Goal: Task Accomplishment & Management: Manage account settings

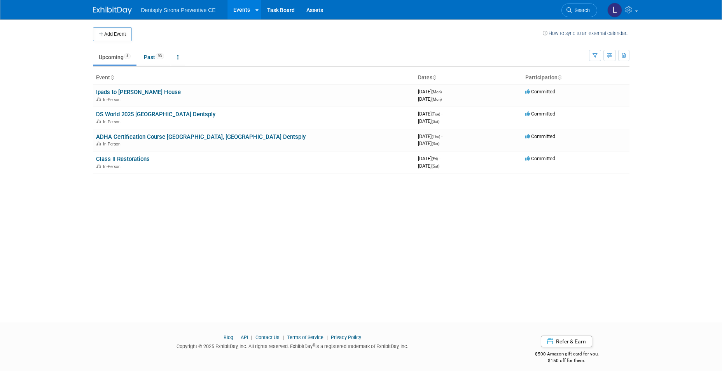
click at [248, 12] on link "Events" at bounding box center [241, 9] width 28 height 19
click at [119, 32] on button "Add Event" at bounding box center [112, 34] width 39 height 14
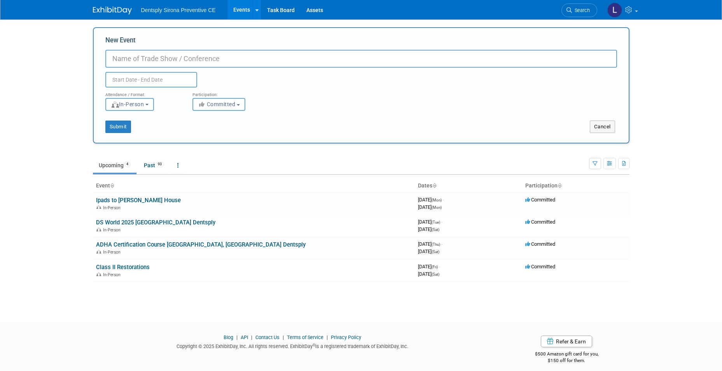
click at [139, 58] on input "New Event" at bounding box center [360, 59] width 511 height 18
type input "[PERSON_NAME] Models to [PERSON_NAME] House"
click at [137, 81] on input "text" at bounding box center [151, 80] width 92 height 16
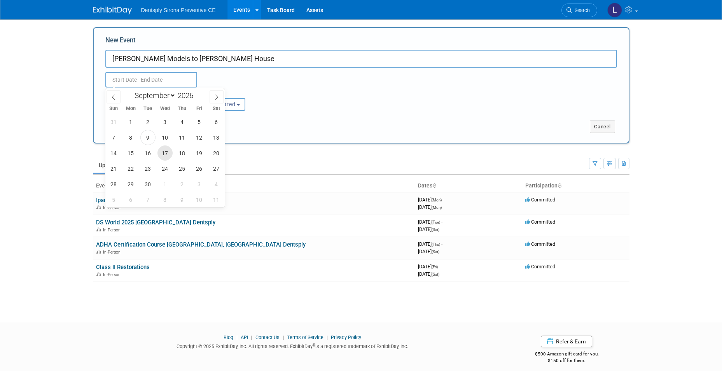
click at [165, 152] on span "17" at bounding box center [164, 152] width 15 height 15
click at [134, 171] on span "22" at bounding box center [130, 168] width 15 height 15
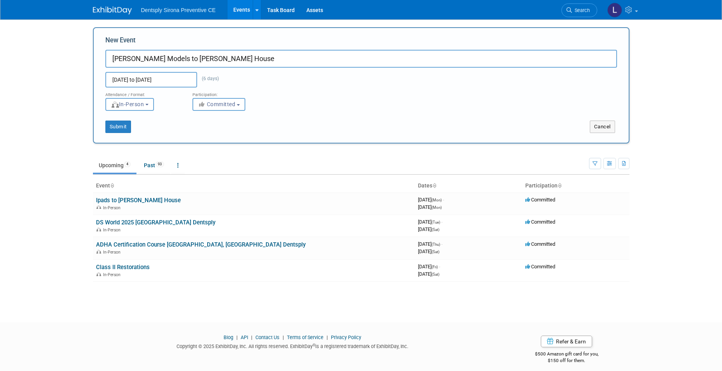
click at [176, 78] on input "[DATE] to [DATE]" at bounding box center [151, 80] width 92 height 16
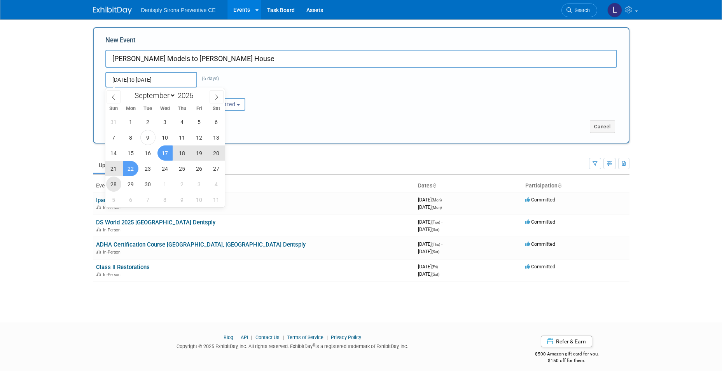
click at [116, 185] on span "28" at bounding box center [113, 183] width 15 height 15
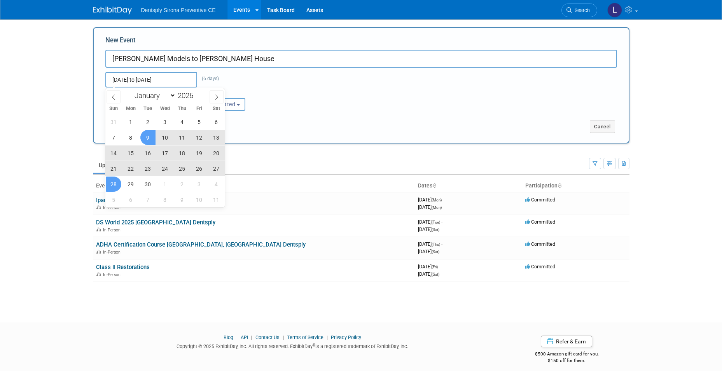
click at [147, 138] on span "9" at bounding box center [147, 137] width 15 height 15
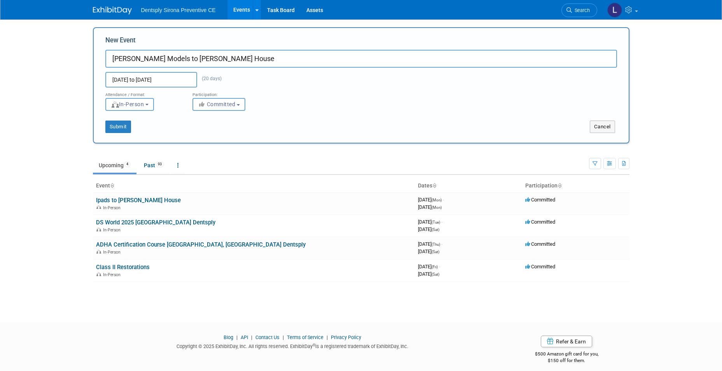
click at [138, 76] on input "[DATE] to [DATE]" at bounding box center [151, 80] width 92 height 16
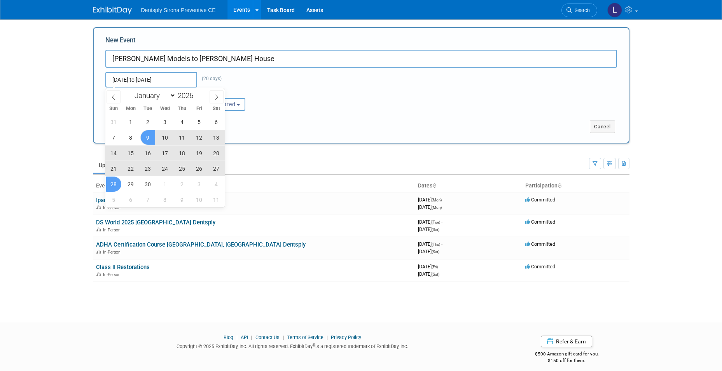
click at [163, 151] on span "17" at bounding box center [164, 152] width 15 height 15
click at [138, 182] on span "29" at bounding box center [130, 183] width 15 height 15
type input "[DATE] to [DATE]"
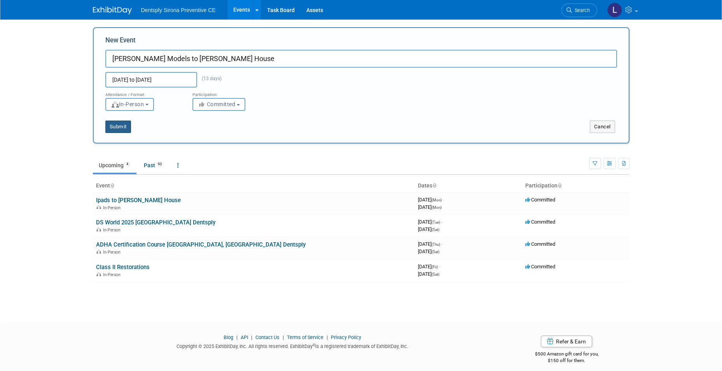
click at [127, 126] on button "Submit" at bounding box center [118, 126] width 26 height 12
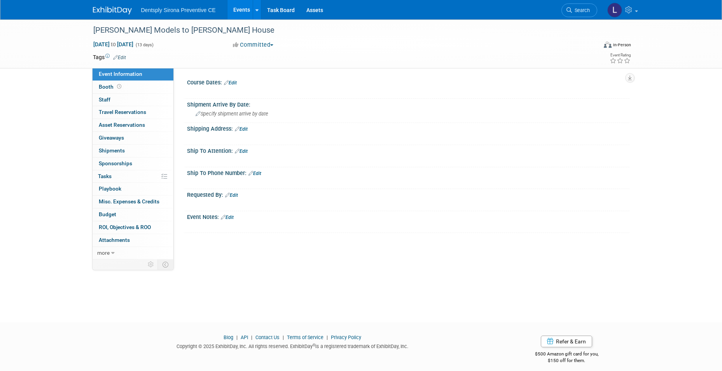
click at [237, 84] on link "Edit" at bounding box center [230, 82] width 13 height 5
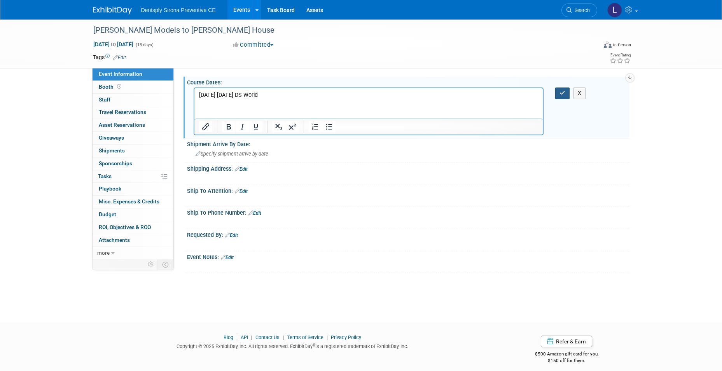
click at [558, 95] on button "button" at bounding box center [562, 92] width 14 height 11
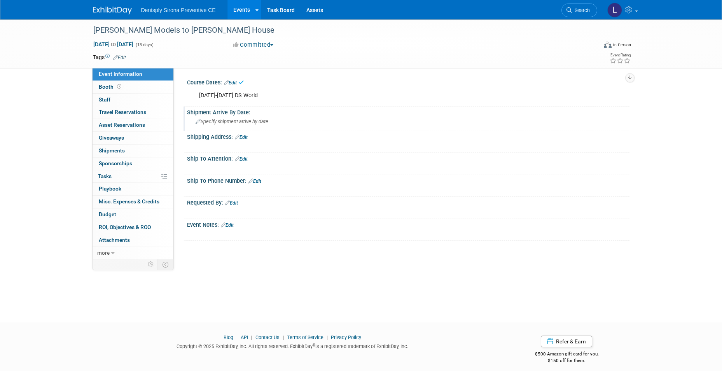
click at [226, 120] on span "Specify shipment arrive by date" at bounding box center [231, 122] width 73 height 6
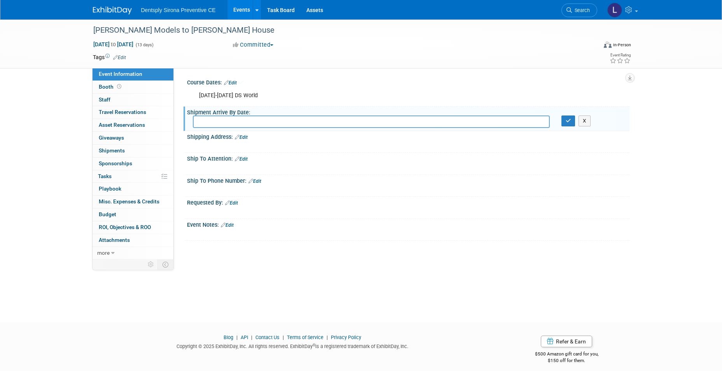
click at [226, 120] on input "text" at bounding box center [371, 121] width 357 height 12
type input "September 20th"
click at [569, 121] on icon "button" at bounding box center [567, 120] width 5 height 5
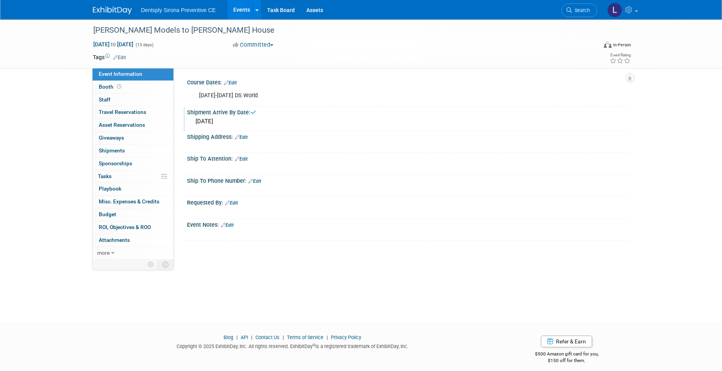
click at [246, 136] on link "Edit" at bounding box center [241, 136] width 13 height 5
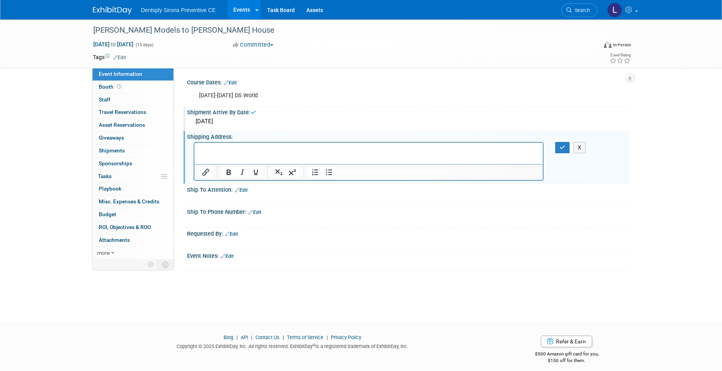
click at [243, 149] on p "Rich Text Area. Press ALT-0 for help." at bounding box center [369, 150] width 340 height 8
click at [559, 146] on icon "button" at bounding box center [562, 147] width 6 height 5
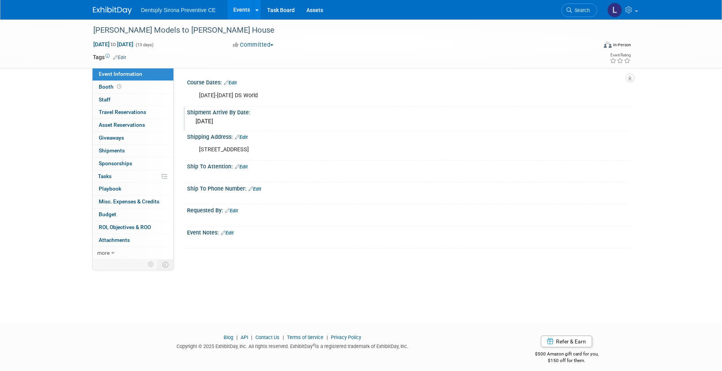
click at [260, 189] on link "Edit" at bounding box center [254, 188] width 13 height 5
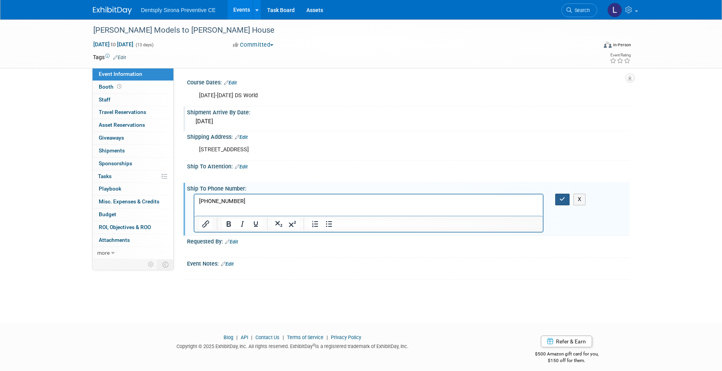
click at [560, 195] on button "button" at bounding box center [562, 199] width 14 height 11
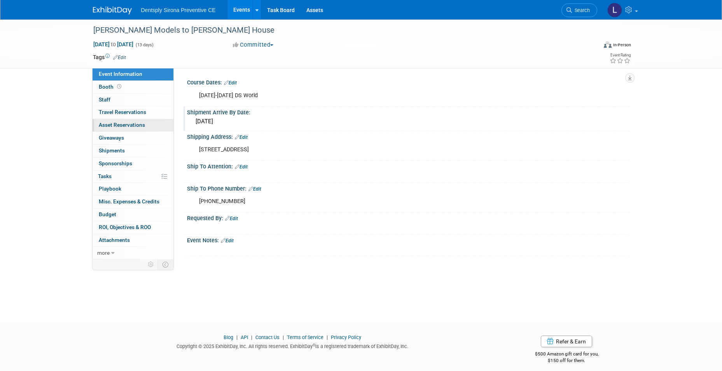
click at [134, 123] on span "Asset Reservations 0" at bounding box center [122, 125] width 46 height 6
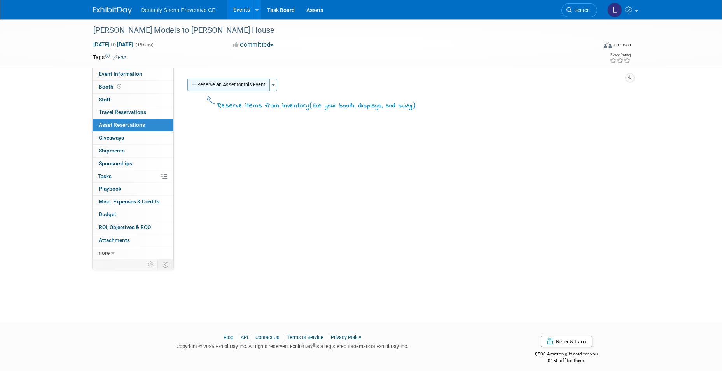
click at [243, 86] on button "Reserve an Asset for this Event" at bounding box center [228, 85] width 82 height 12
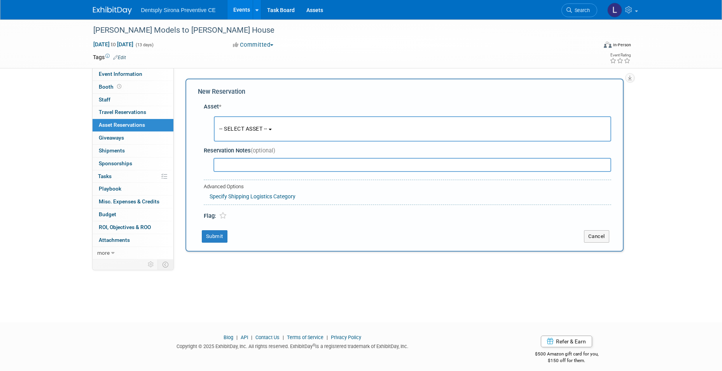
scroll to position [6, 0]
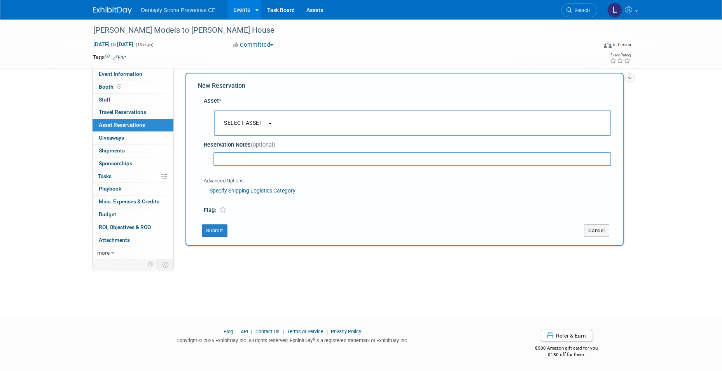
click at [237, 126] on span "-- SELECT ASSET --" at bounding box center [243, 123] width 48 height 6
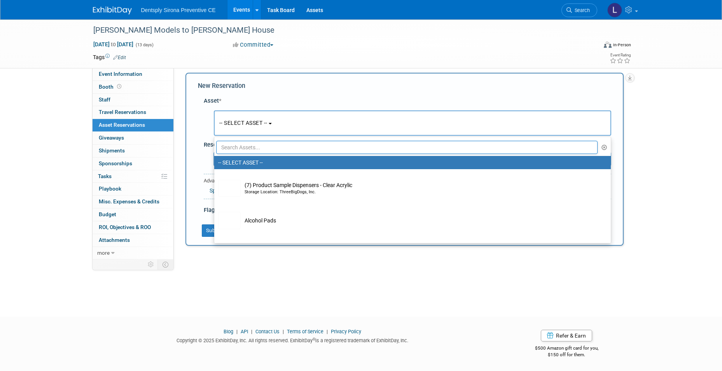
click at [239, 145] on input "text" at bounding box center [407, 147] width 382 height 13
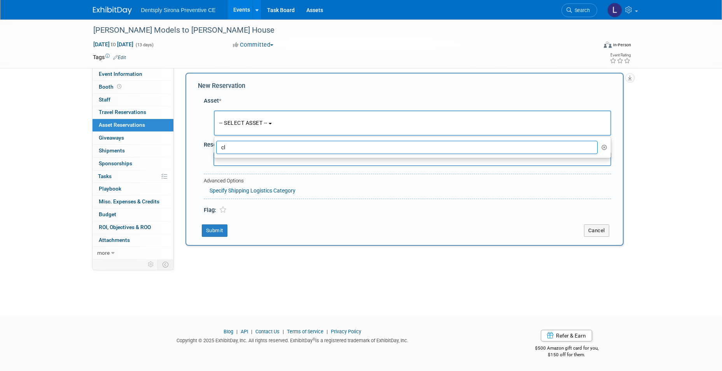
type input "c"
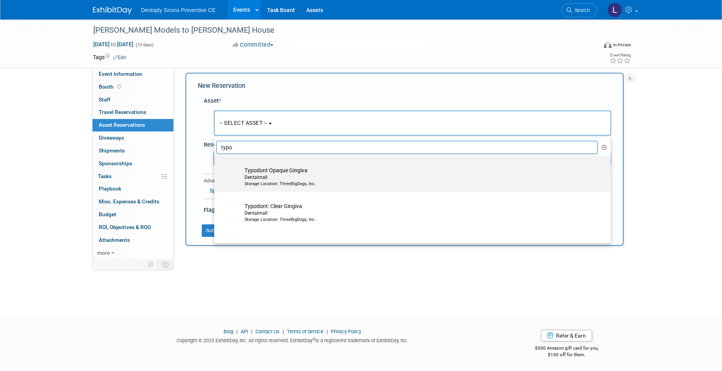
type input "typo"
click at [230, 179] on img at bounding box center [229, 174] width 23 height 17
click at [215, 165] on input "Typodont Opaque Gingiva Dentalmall Storage Location: ThreeBigDogs, Inc." at bounding box center [212, 162] width 5 height 5
select select "10726970"
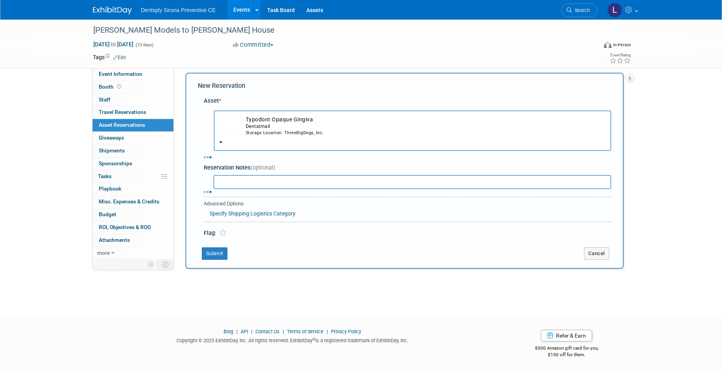
select select "8"
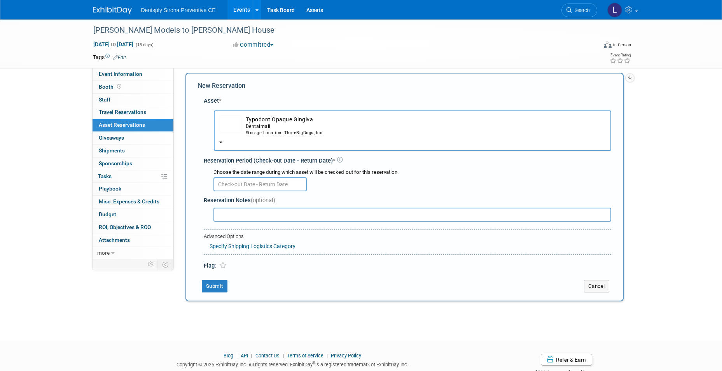
click at [231, 187] on input "text" at bounding box center [259, 184] width 93 height 14
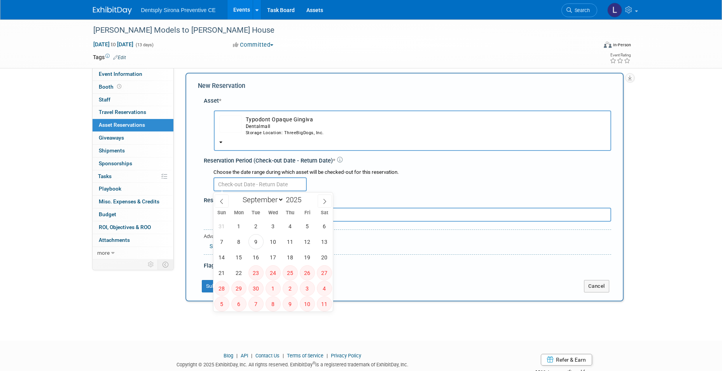
click at [237, 182] on input "text" at bounding box center [259, 184] width 93 height 14
click at [271, 253] on span "17" at bounding box center [272, 257] width 15 height 15
click at [255, 290] on span "30" at bounding box center [255, 288] width 15 height 15
click at [253, 277] on span "23" at bounding box center [255, 272] width 15 height 15
click at [243, 275] on span "22" at bounding box center [238, 272] width 15 height 15
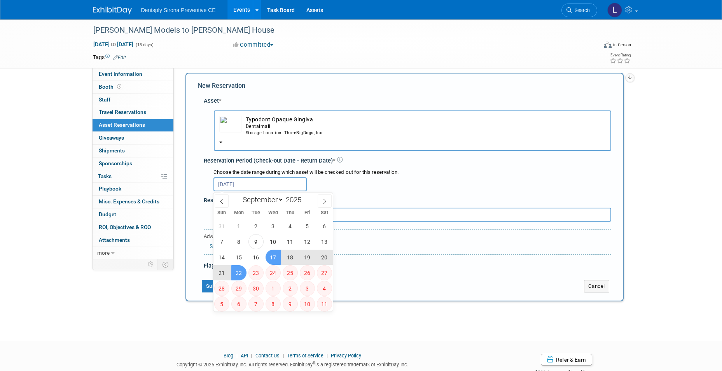
type input "[DATE] to [DATE]"
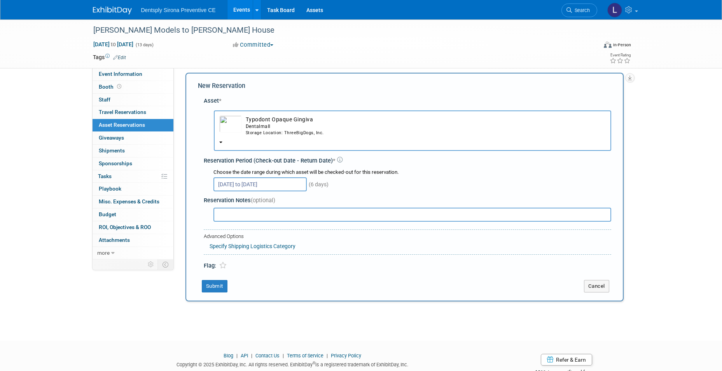
click at [233, 216] on input "text" at bounding box center [412, 215] width 398 height 14
click at [301, 213] on input "30 Needed with teeth Prepped. #" at bounding box center [412, 215] width 398 height 14
type input "30 Needed with teeth Prepped. #29 and #30-- This are being shipped in ASAP if y…"
click at [223, 268] on icon at bounding box center [222, 265] width 7 height 7
click at [223, 284] on button "Submit" at bounding box center [215, 286] width 26 height 12
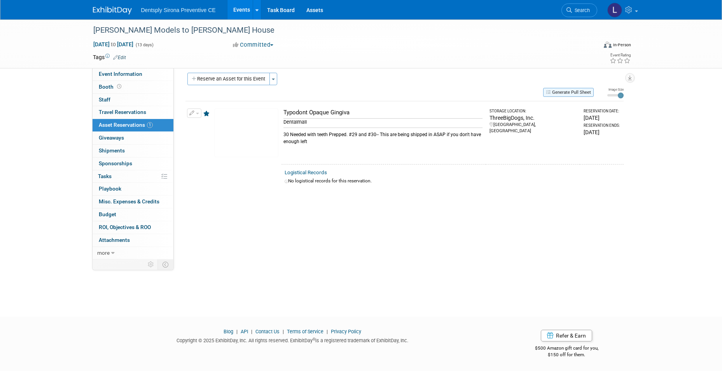
click at [571, 93] on button "Generate Pull Sheet" at bounding box center [568, 92] width 51 height 9
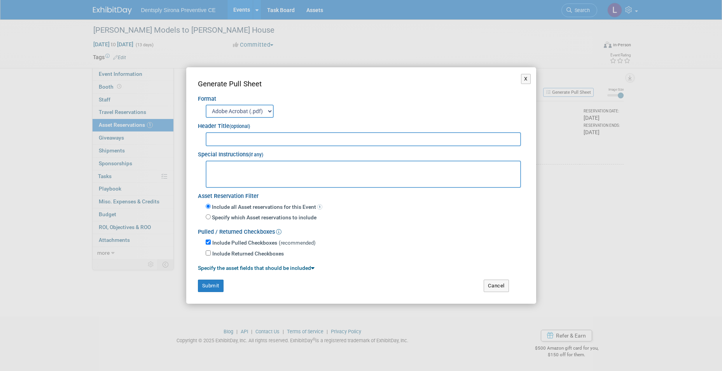
click at [269, 137] on input "text" at bounding box center [364, 139] width 316 height 14
type input "Typodonts"
click at [270, 176] on textarea at bounding box center [364, 174] width 316 height 27
type textarea "Prep with teeth 29 and 30 and ship to Lindsey to take to DSW"
click at [216, 282] on button "Submit" at bounding box center [211, 285] width 26 height 12
